Goal: Navigation & Orientation: Go to known website

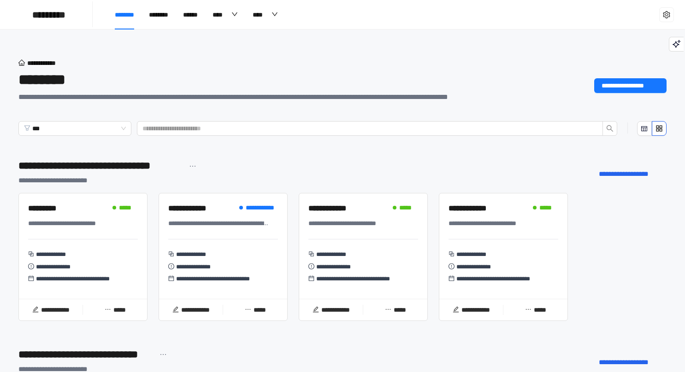
click at [123, 89] on div "********" at bounding box center [274, 79] width 512 height 23
